Goal: Complete application form: Complete application form

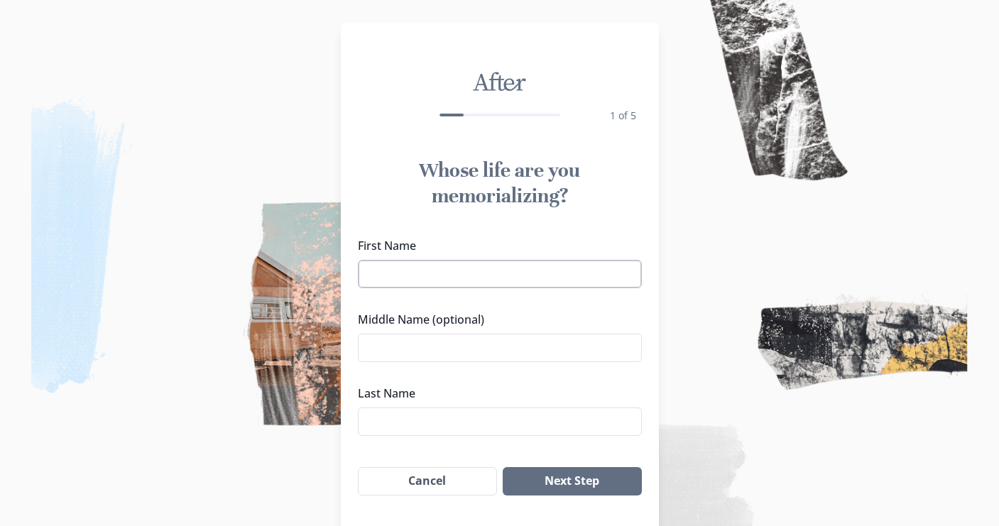
click at [392, 271] on input "First Name" at bounding box center [500, 274] width 284 height 28
type input "[PERSON_NAME]"
click at [383, 344] on input "Middle Name (optional)" at bounding box center [500, 348] width 284 height 28
type input "[PERSON_NAME]"
click at [390, 423] on input "Last Name" at bounding box center [500, 421] width 284 height 28
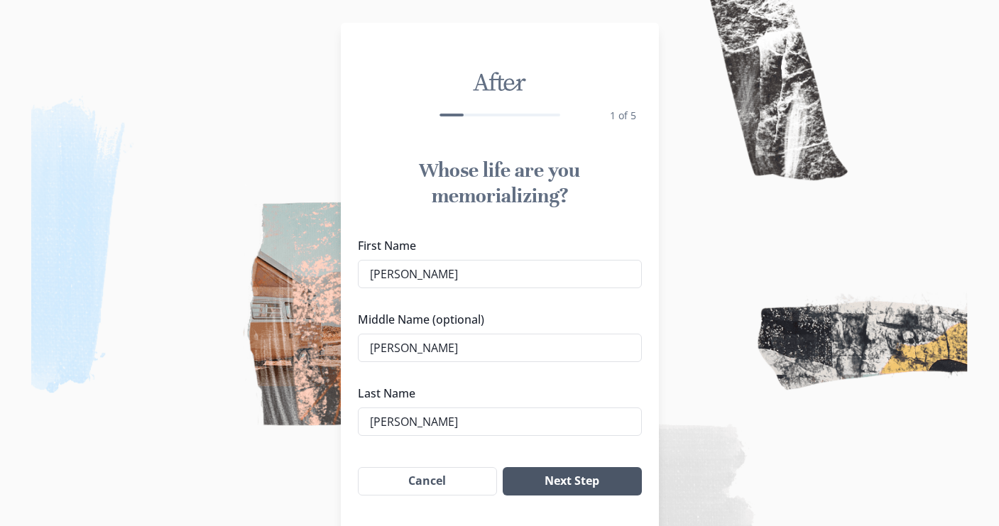
type input "[PERSON_NAME]"
click at [547, 483] on button "Next Step" at bounding box center [572, 481] width 138 height 28
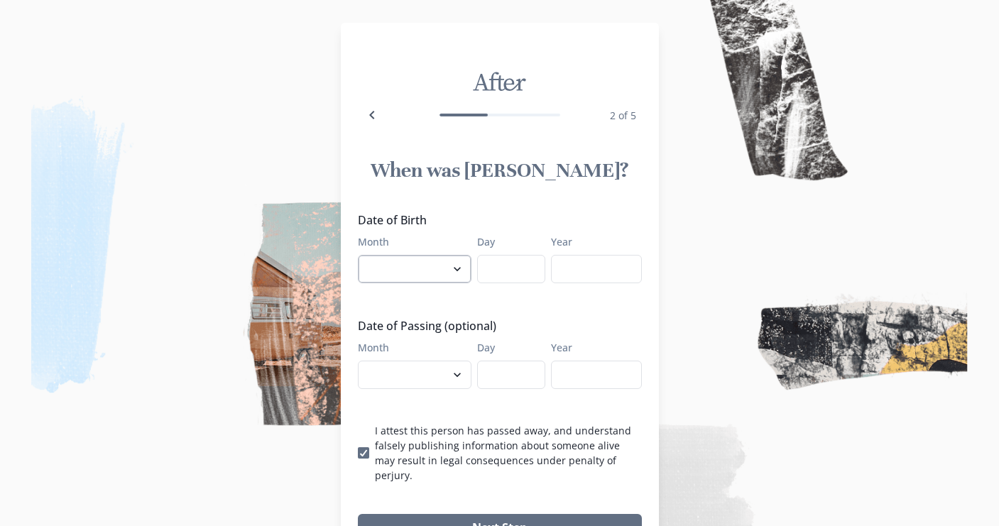
select select "12"
click at [520, 270] on input "Day" at bounding box center [511, 269] width 68 height 28
type input "12"
click at [587, 272] on input "Year" at bounding box center [596, 269] width 91 height 28
type input "1969"
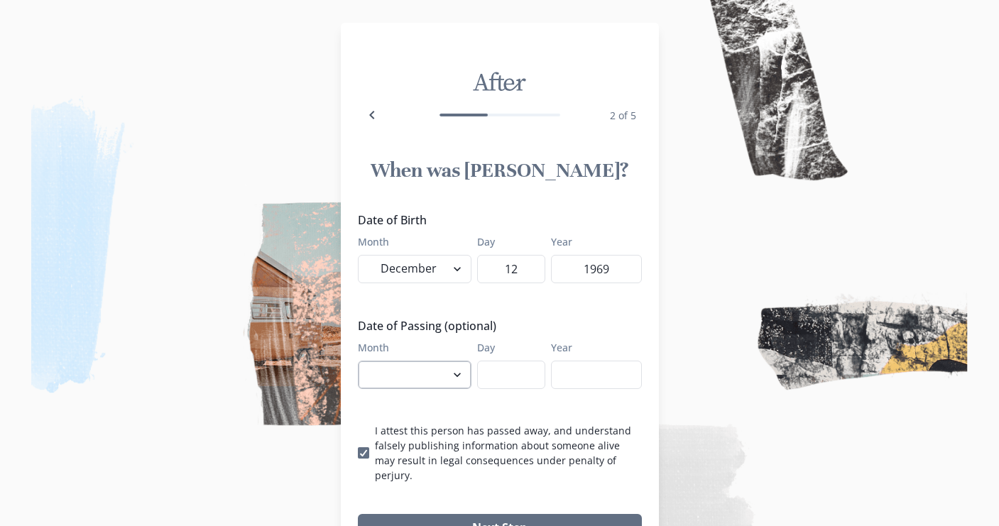
select select "8"
click at [519, 369] on input "Day" at bounding box center [511, 375] width 68 height 28
type input "5"
click at [576, 387] on input "Year" at bounding box center [596, 375] width 91 height 28
type input "2025"
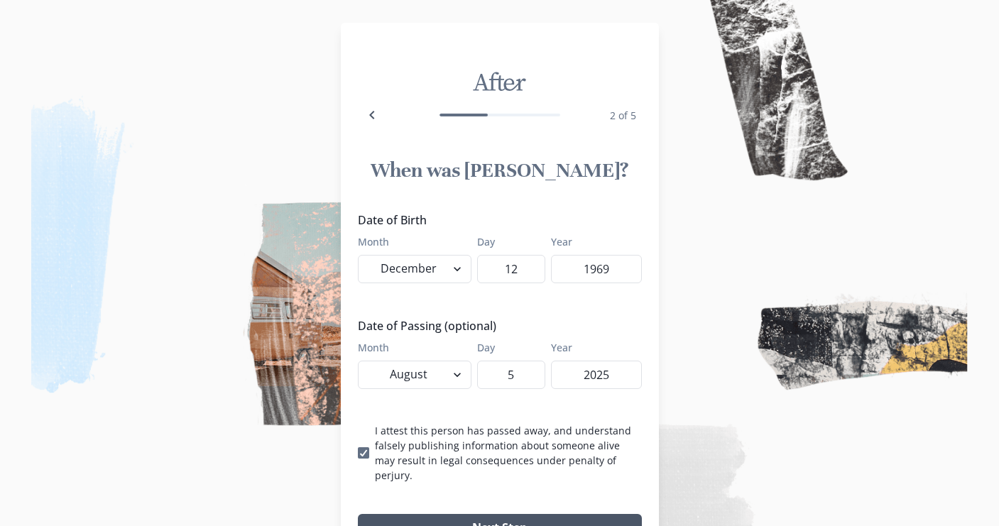
click at [496, 514] on button "Next Step" at bounding box center [500, 528] width 284 height 28
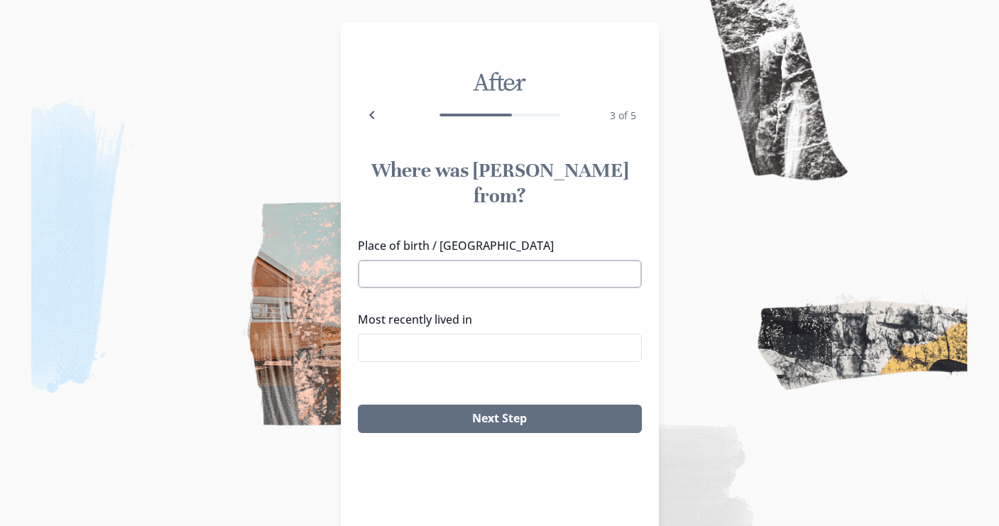
click at [427, 260] on input "Place of birth / [GEOGRAPHIC_DATA]" at bounding box center [500, 274] width 284 height 28
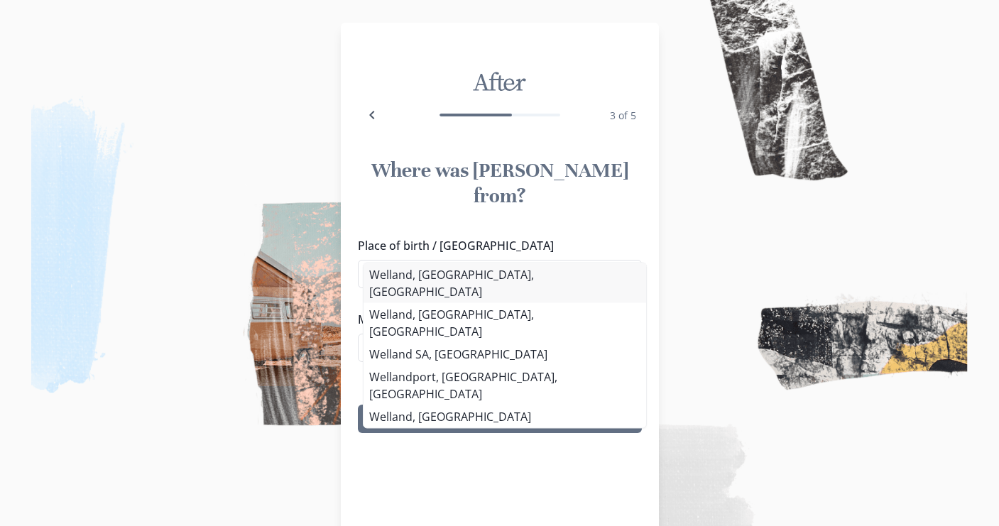
type input "Welland"
click at [409, 277] on div "Place of birth / [GEOGRAPHIC_DATA], [GEOGRAPHIC_DATA], [DEMOGRAPHIC_DATA] [GEOG…" at bounding box center [500, 305] width 284 height 136
click at [464, 405] on button "Next Step" at bounding box center [500, 419] width 284 height 28
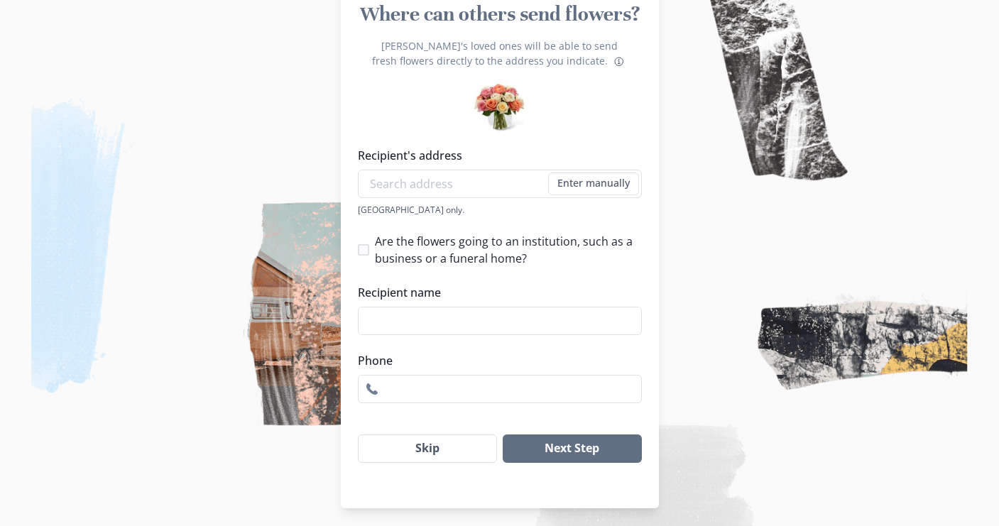
scroll to position [167, 0]
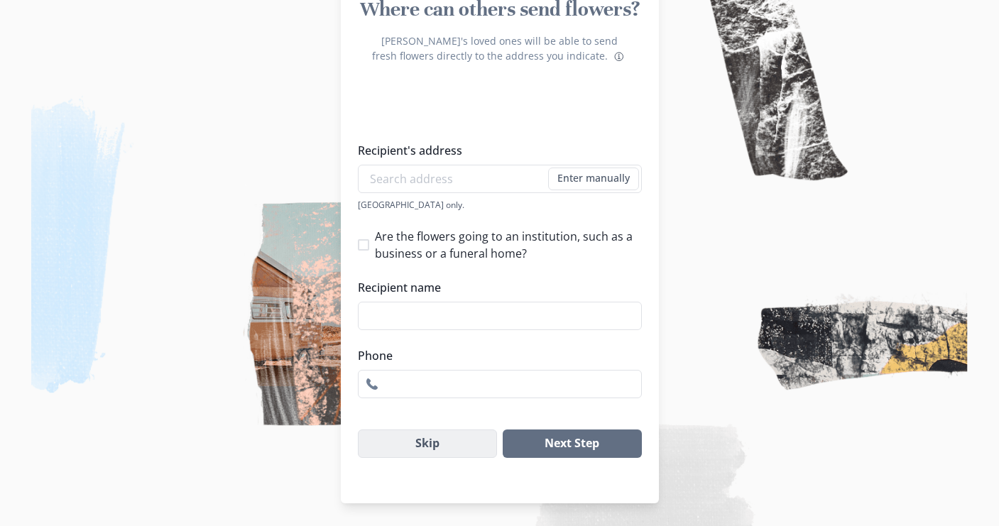
click at [417, 450] on button "Skip" at bounding box center [428, 443] width 140 height 28
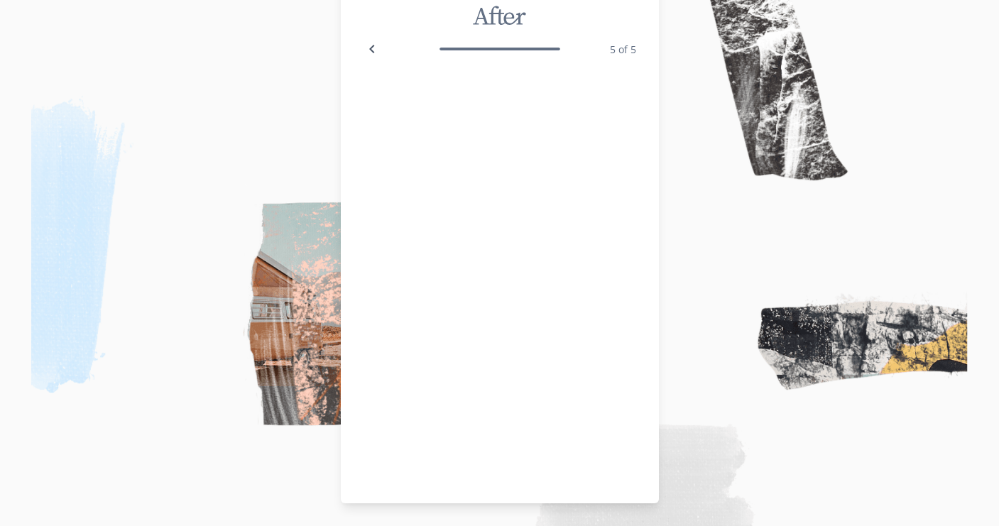
scroll to position [65, 0]
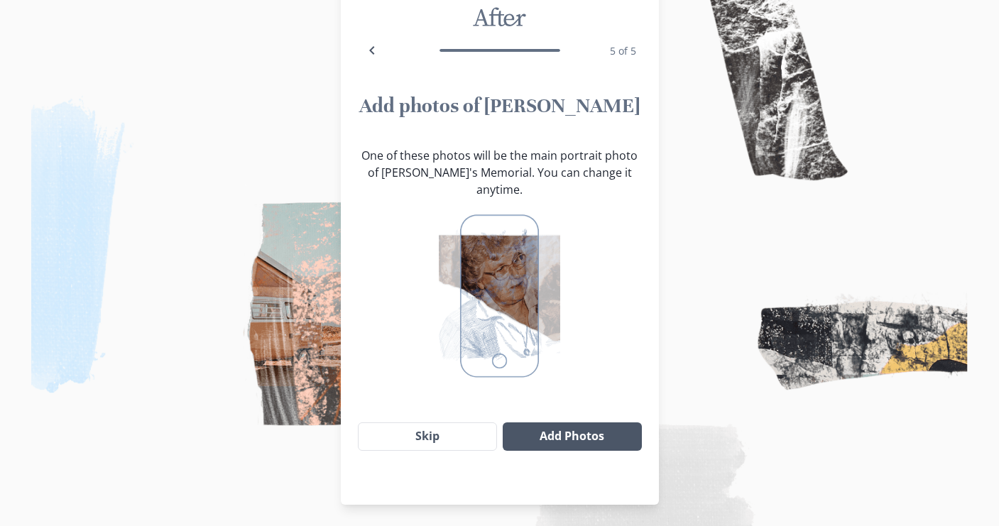
click at [614, 422] on button "Add Photos" at bounding box center [572, 436] width 138 height 28
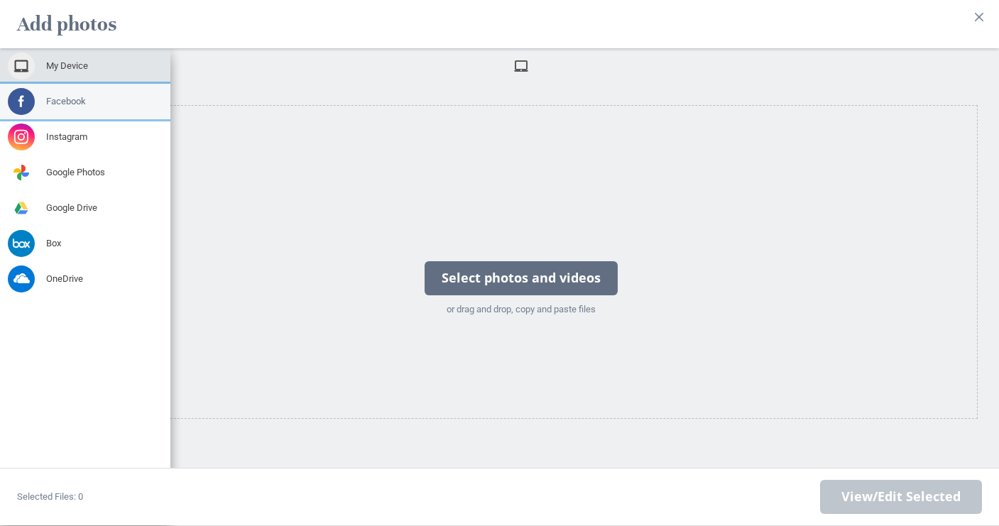
click at [22, 88] on span at bounding box center [21, 101] width 27 height 27
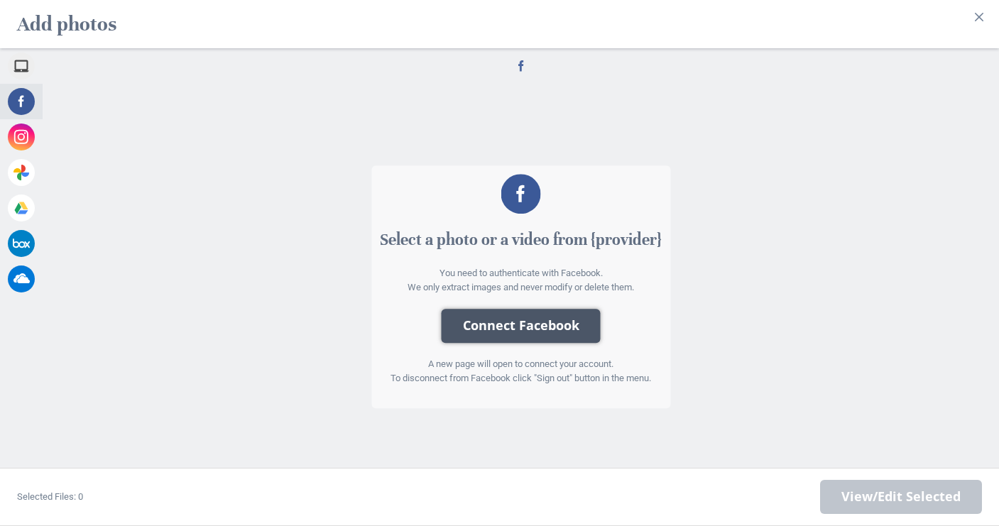
click at [484, 319] on button "Connect Facebook" at bounding box center [521, 326] width 159 height 34
